Goal: Task Accomplishment & Management: Use online tool/utility

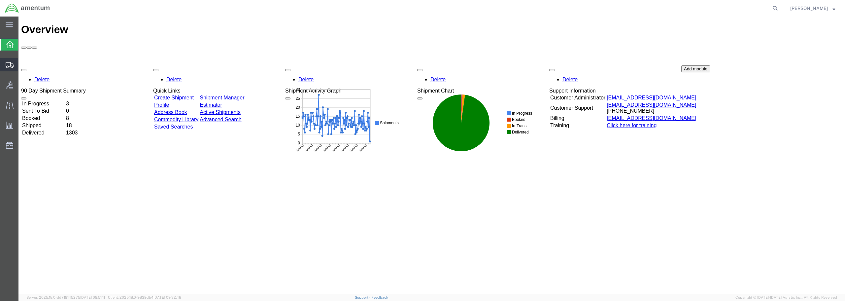
click at [0, 0] on span "Create from Template" at bounding box center [0, 0] width 0 height 0
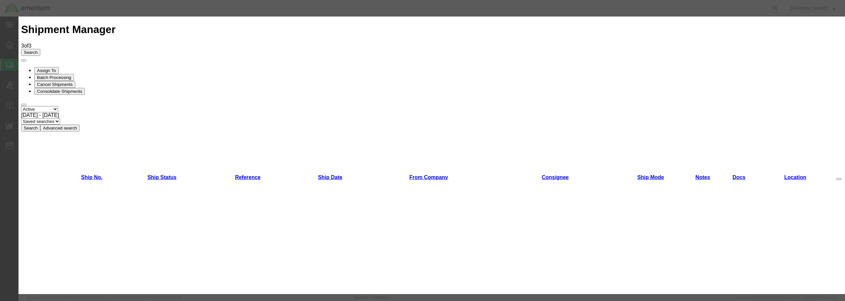
scroll to position [364, 0]
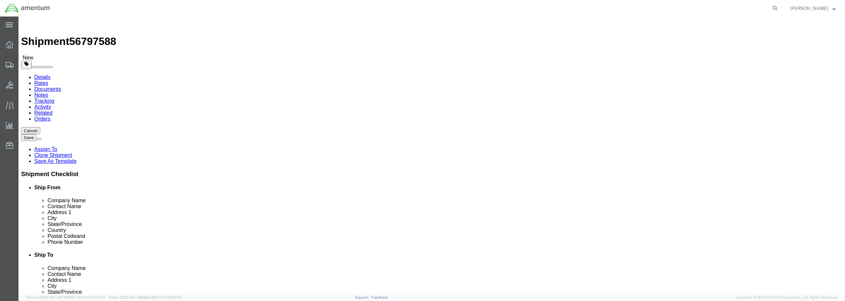
select select "49949"
select select
click input "text"
type input "ser"
select select "49917"
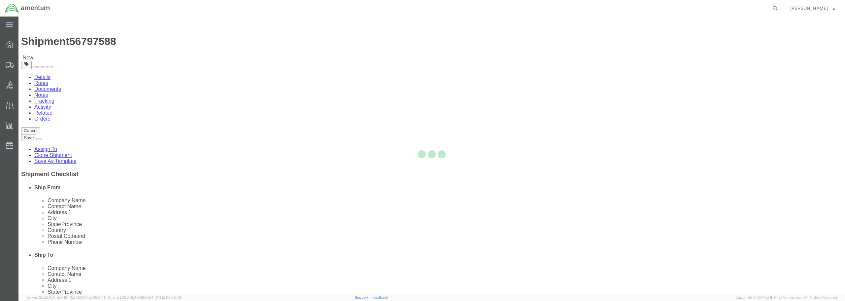
type input "Amentum Services, Inc."
type input "4640 Subchaser Ct"
type input "Bldg 200"
type input "[GEOGRAPHIC_DATA]"
type input "32244"
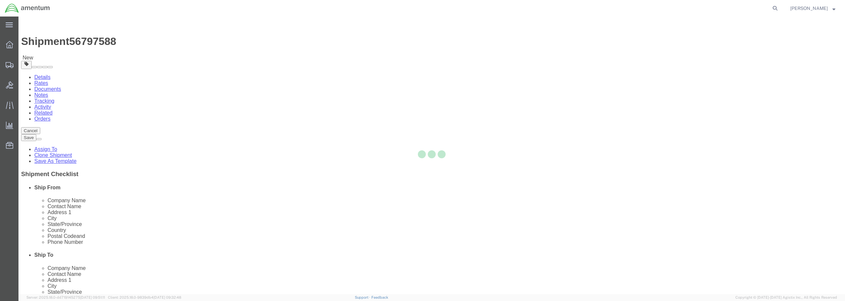
type input "[PHONE_NUMBER]"
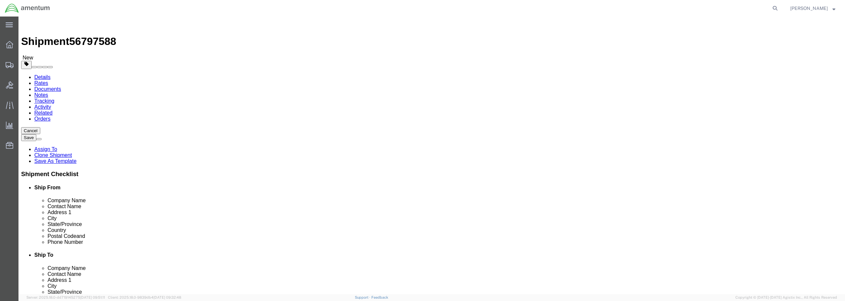
select select "FL"
click input "text"
type input "[PERSON_NAME]"
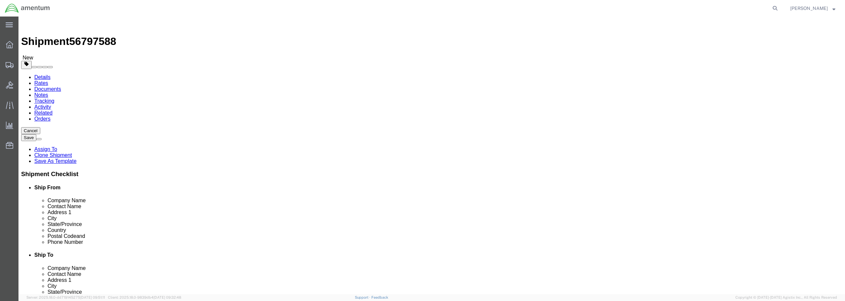
click p "- Amentum Services, Inc. - ([PERSON_NAME]) [STREET_ADDRESS]"
select select
type input "[PERSON_NAME]"
select select "FL"
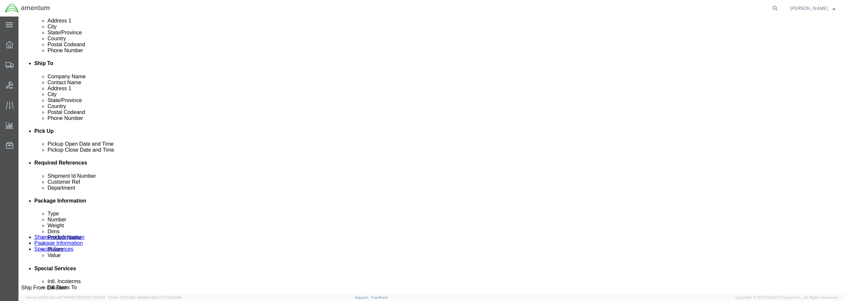
scroll to position [198, 0]
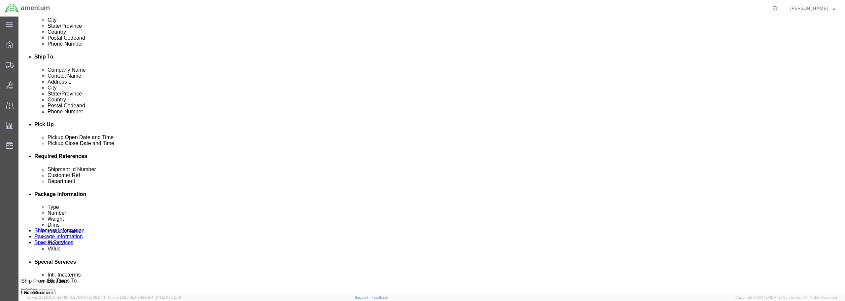
type input "[PERSON_NAME]"
click div "[DATE] 2:41 PM"
type input "3:41 PM"
click button "Apply"
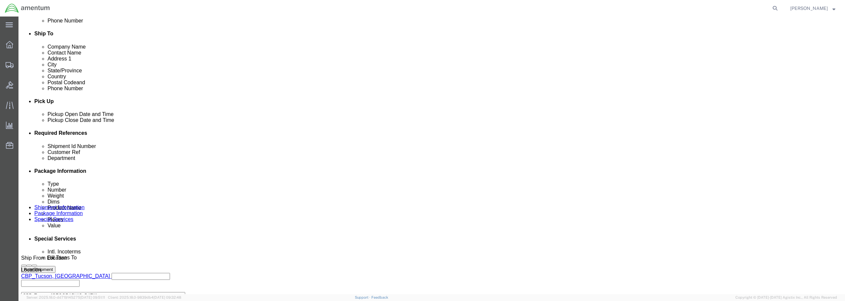
scroll to position [264, 0]
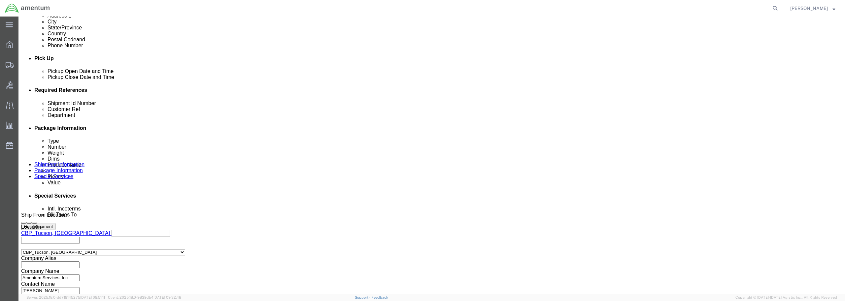
click input "text"
drag, startPoint x: 377, startPoint y: 142, endPoint x: 338, endPoint y: 141, distance: 39.0
click div "Shipment Id Number FLIR 02120"
type input "FLIR 02120"
click ul "Details Rates Documents Notes Tracking Activity Related Orders"
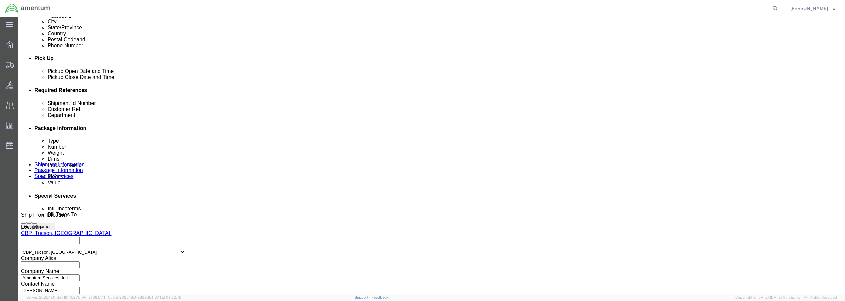
paste input "FLIR 02120"
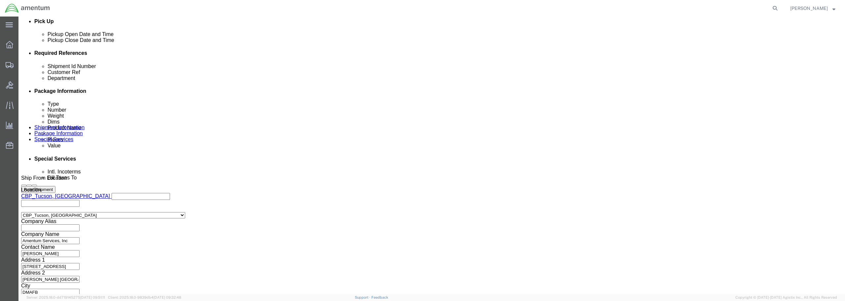
scroll to position [302, 0]
type input "FLIR 02120"
click button "Continue"
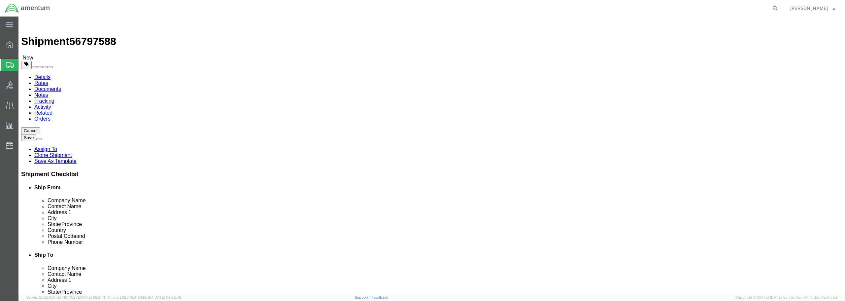
click select "Select BCK Boxes Bale(s) Basket(s) Bolt(s) Bottle(s) Buckets Bulk Bundle(s) Can…"
select select "PSNS"
click select "Select BCK Boxes Bale(s) Basket(s) Bolt(s) Bottle(s) Buckets Bulk Bundle(s) Can…"
drag, startPoint x: 136, startPoint y: 152, endPoint x: 119, endPoint y: 154, distance: 18.0
click div "Dimensions Length x Width x Height Select cm ft in"
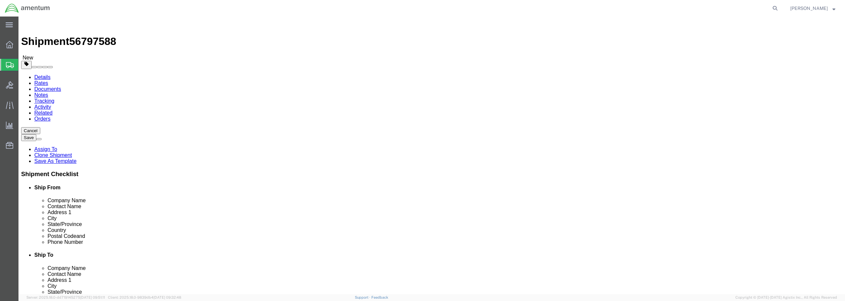
type input "47"
type input "48"
type input "58"
drag, startPoint x: 137, startPoint y: 166, endPoint x: 124, endPoint y: 165, distance: 12.9
click div "0.00 Select kgs lbs"
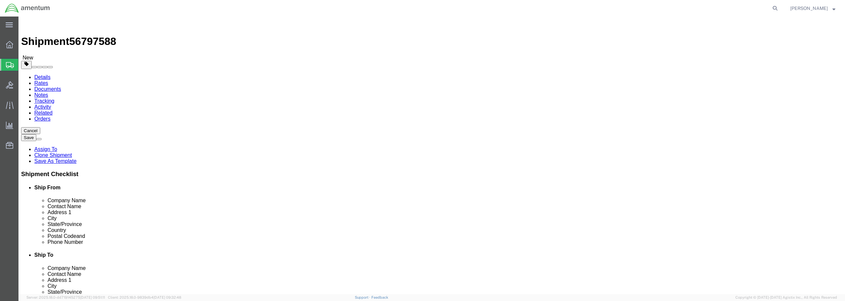
type input "220"
click div "Package Content # 1 1 x Pallet(s) Standard (Not Stackable) Package Type Select …"
click span
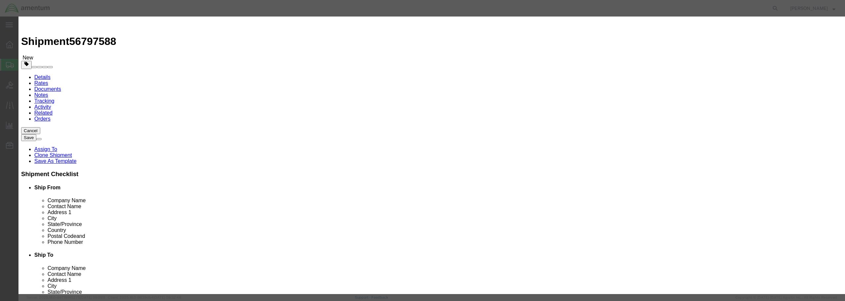
click input "text"
type input "FLIR IR02120"
drag, startPoint x: 313, startPoint y: 64, endPoint x: 295, endPoint y: 66, distance: 18.3
click div "0"
type input "2"
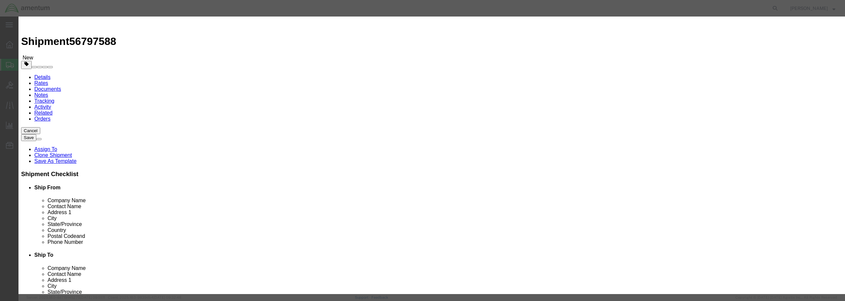
click input "text"
type input "25,000.00"
click select "Select 50 55 60 65 70 85 92.5 100 125 175 250 300 400"
select select "300"
click select "Select 50 55 60 65 70 85 92.5 100 125 175 250 300 400"
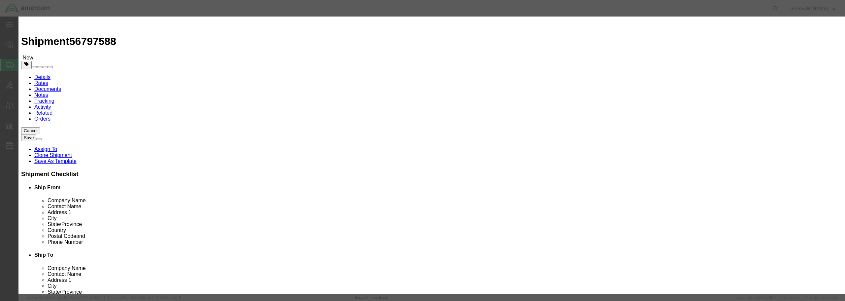
paste input "FLIR 02120"
click input "FLIR 02120"
click input "FLIR IR02120"
type input "FLIR IR02120"
click button "Save & Close"
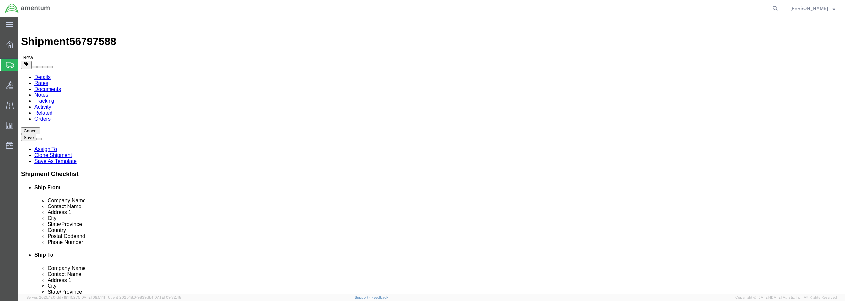
click button "Continue"
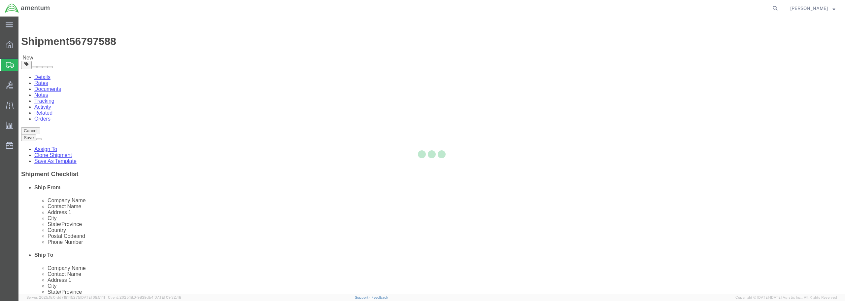
select select
select select "DEPARTMENT"
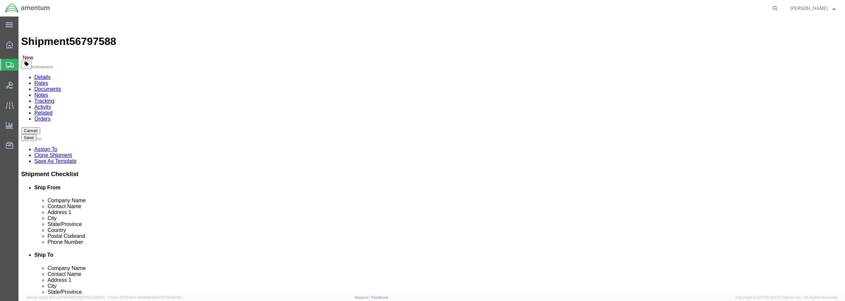
click button "Rate Shipment"
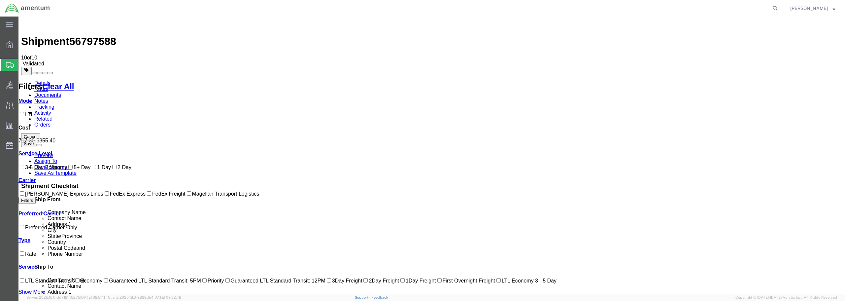
checkbox input "true"
